Goal: Find specific page/section: Find specific page/section

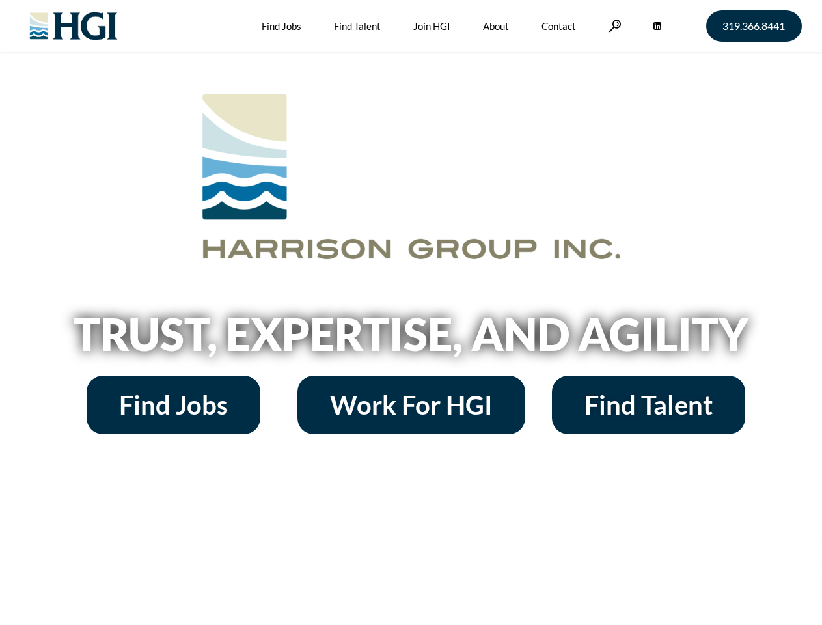
click at [411, 312] on h2 "Trust, Expertise, and Agility" at bounding box center [411, 334] width 742 height 44
click at [613, 25] on link at bounding box center [614, 26] width 13 height 12
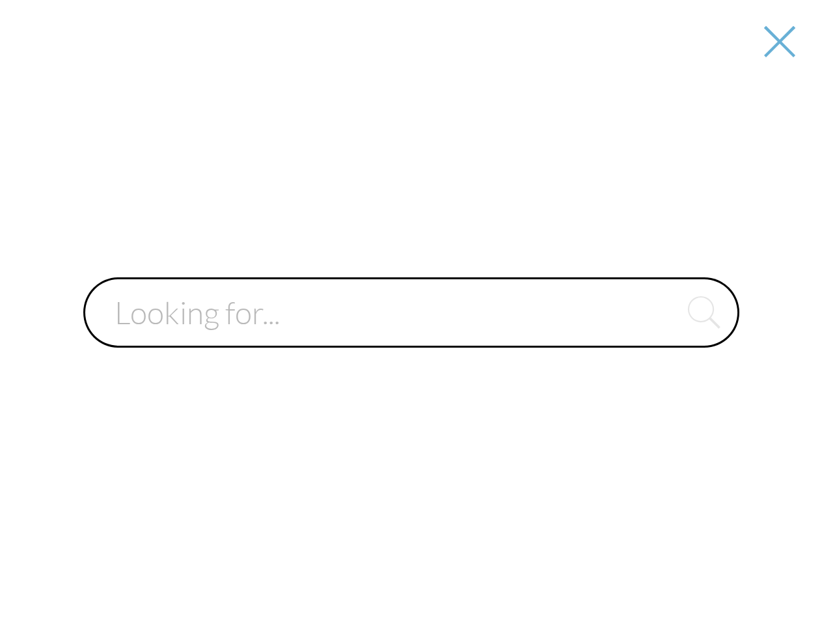
click at [411, 338] on input "text" at bounding box center [411, 312] width 656 height 70
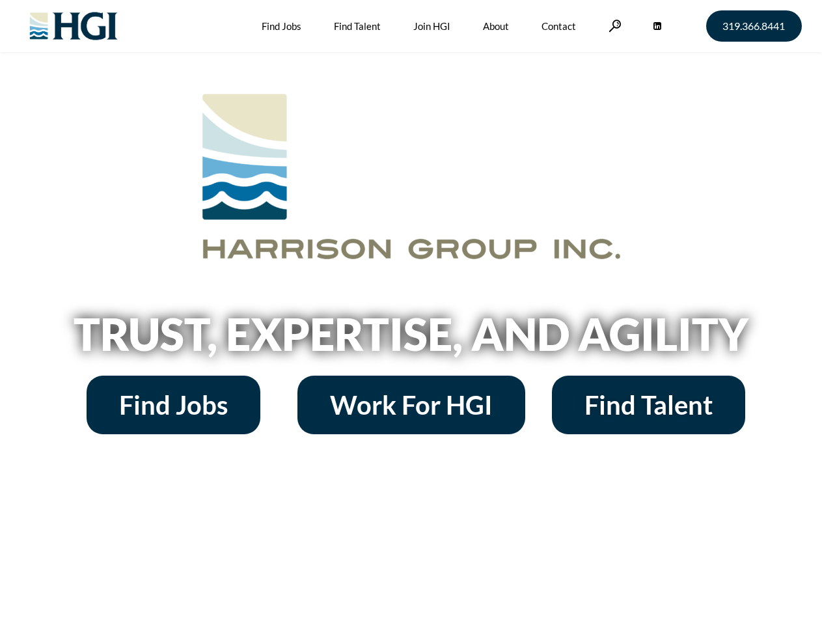
click at [411, 312] on h2 "Trust, Expertise, and Agility" at bounding box center [411, 334] width 742 height 44
click at [613, 25] on link at bounding box center [614, 26] width 13 height 12
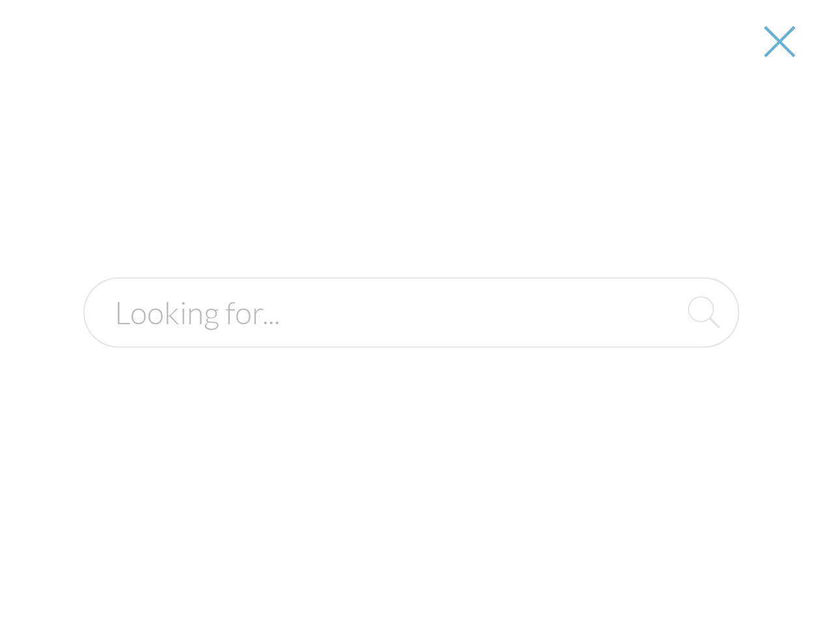
click at [411, 338] on h2 "Trust, Expertise, and Agility" at bounding box center [411, 334] width 742 height 44
